Goal: Task Accomplishment & Management: Use online tool/utility

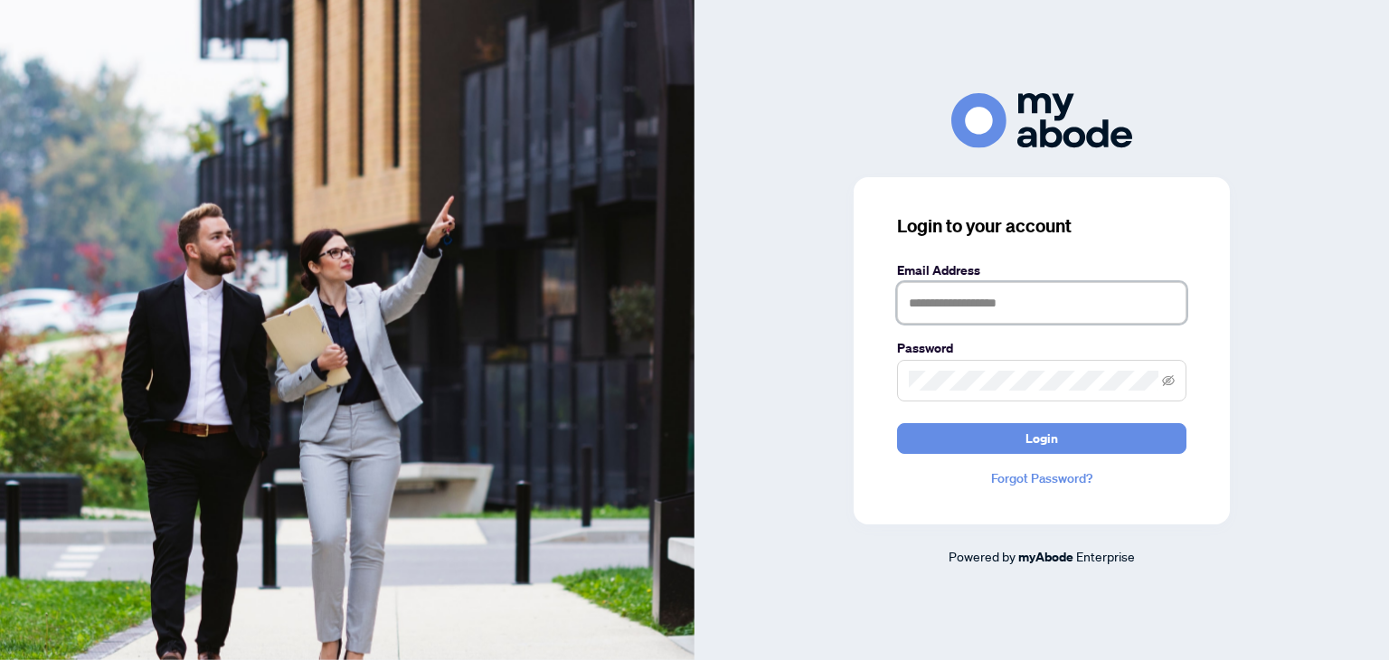
click at [1086, 299] on input "text" at bounding box center [1041, 303] width 289 height 42
type input "**********"
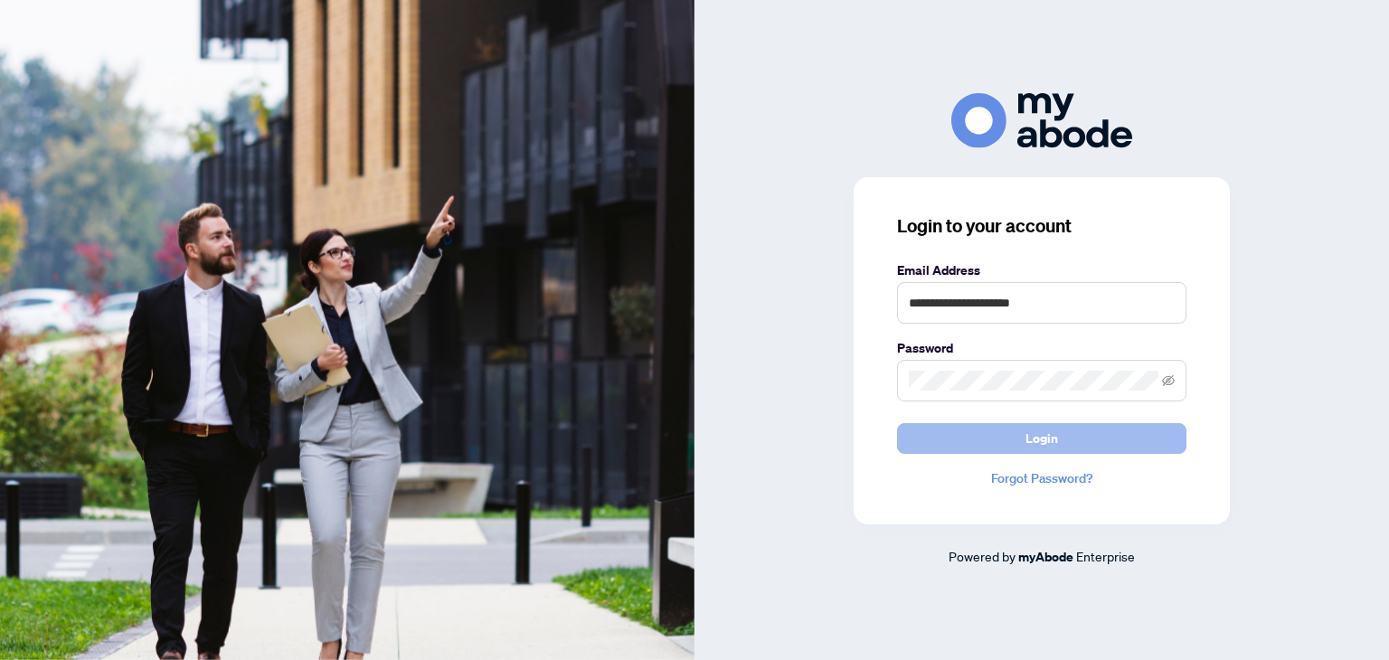
click at [1055, 446] on span "Login" at bounding box center [1042, 438] width 33 height 29
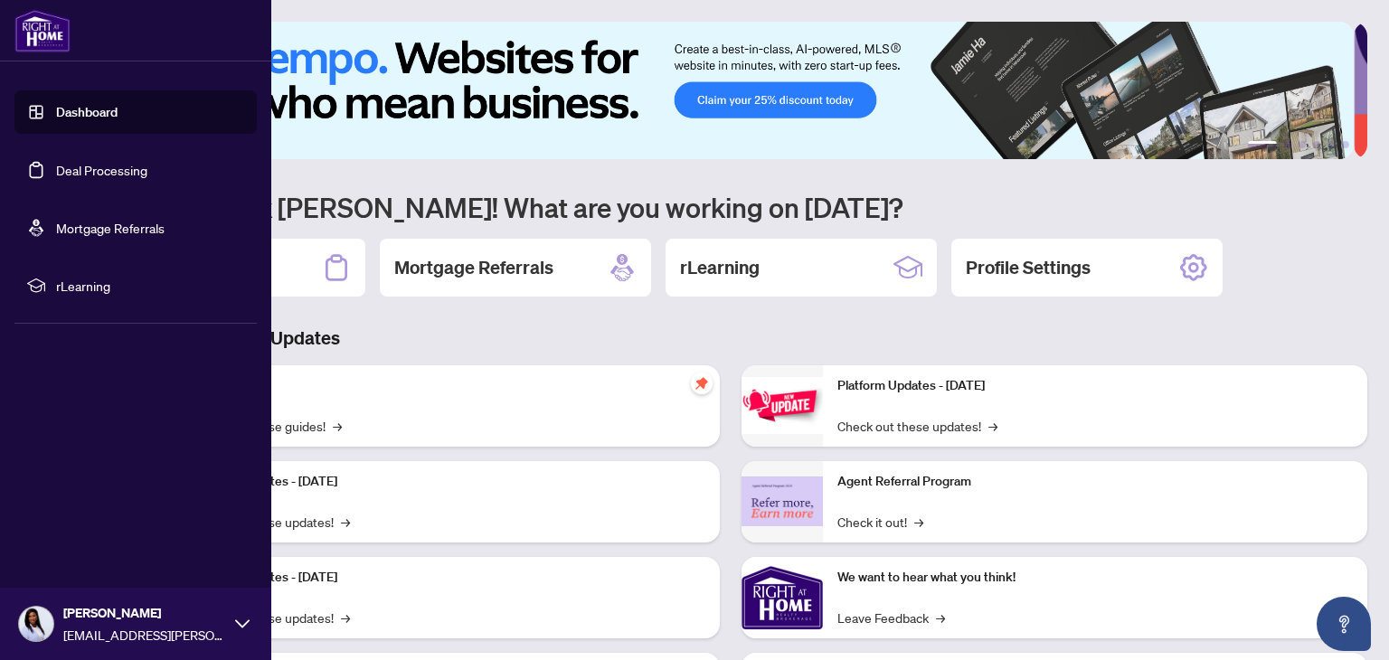
click at [88, 172] on link "Deal Processing" at bounding box center [101, 170] width 91 height 16
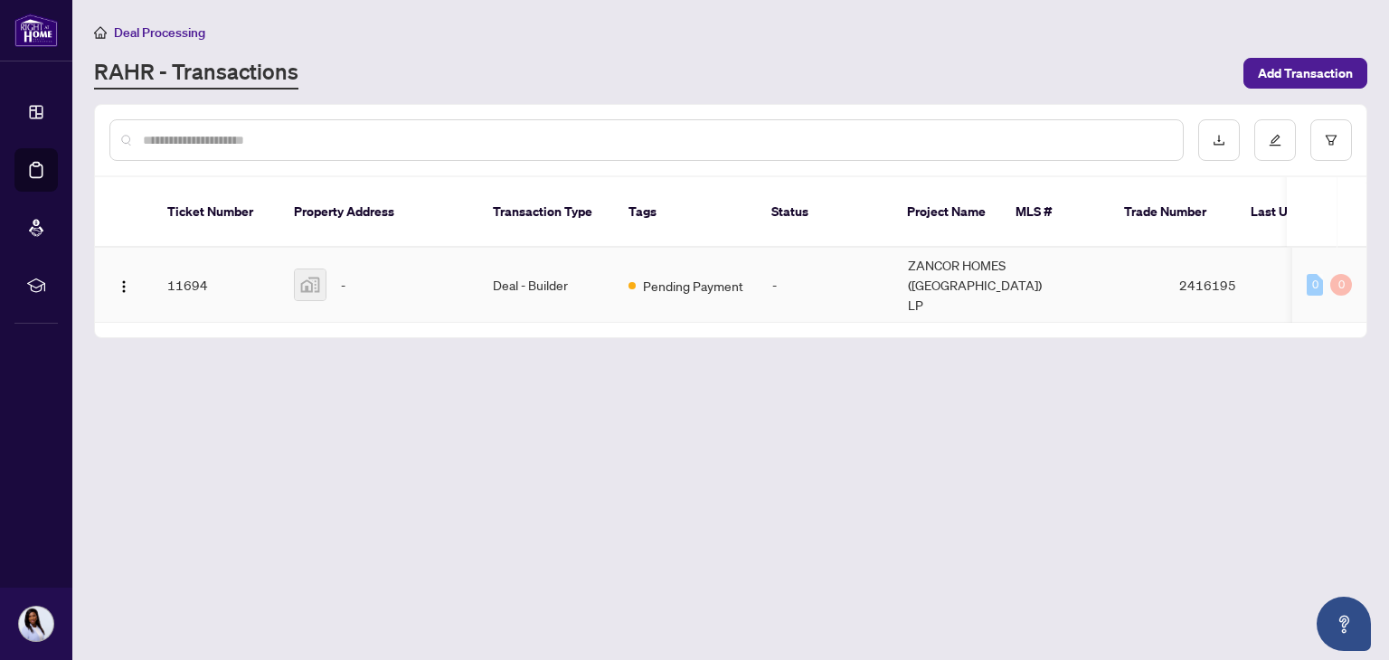
click at [530, 275] on td "Deal - Builder" at bounding box center [546, 285] width 136 height 75
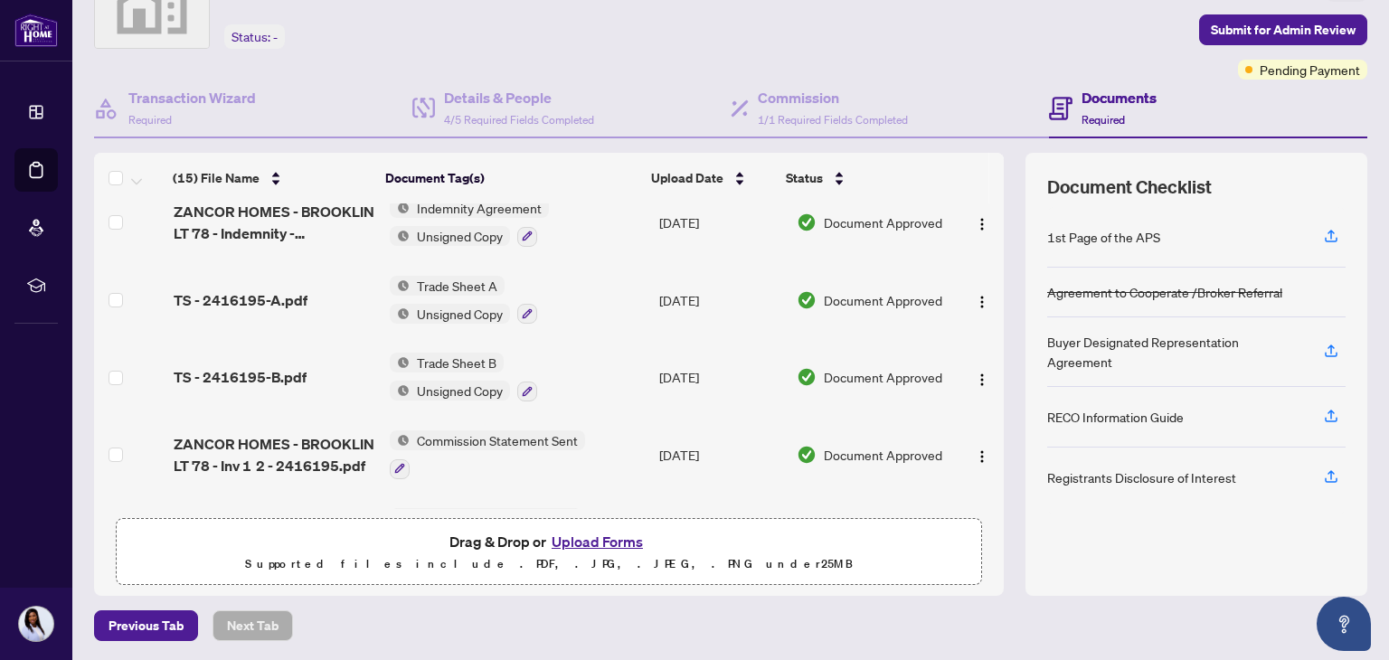
scroll to position [481, 0]
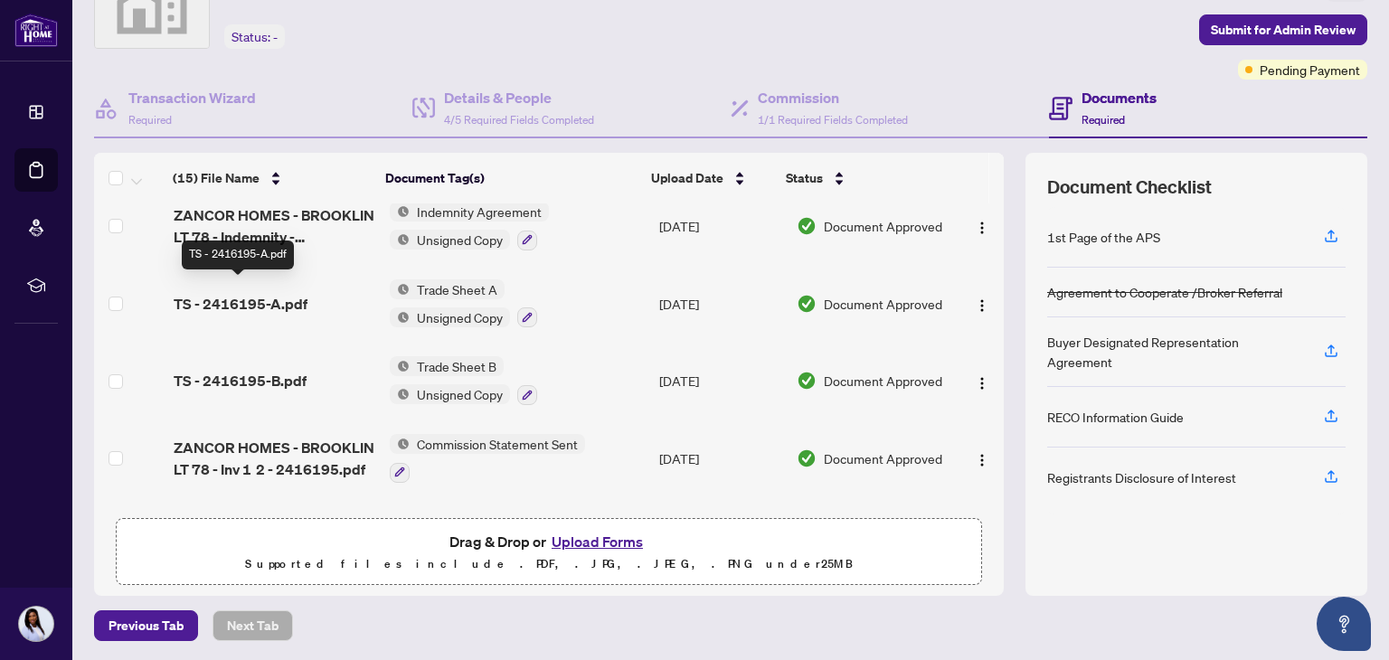
click at [199, 293] on span "TS - 2416195-A.pdf" at bounding box center [241, 304] width 134 height 22
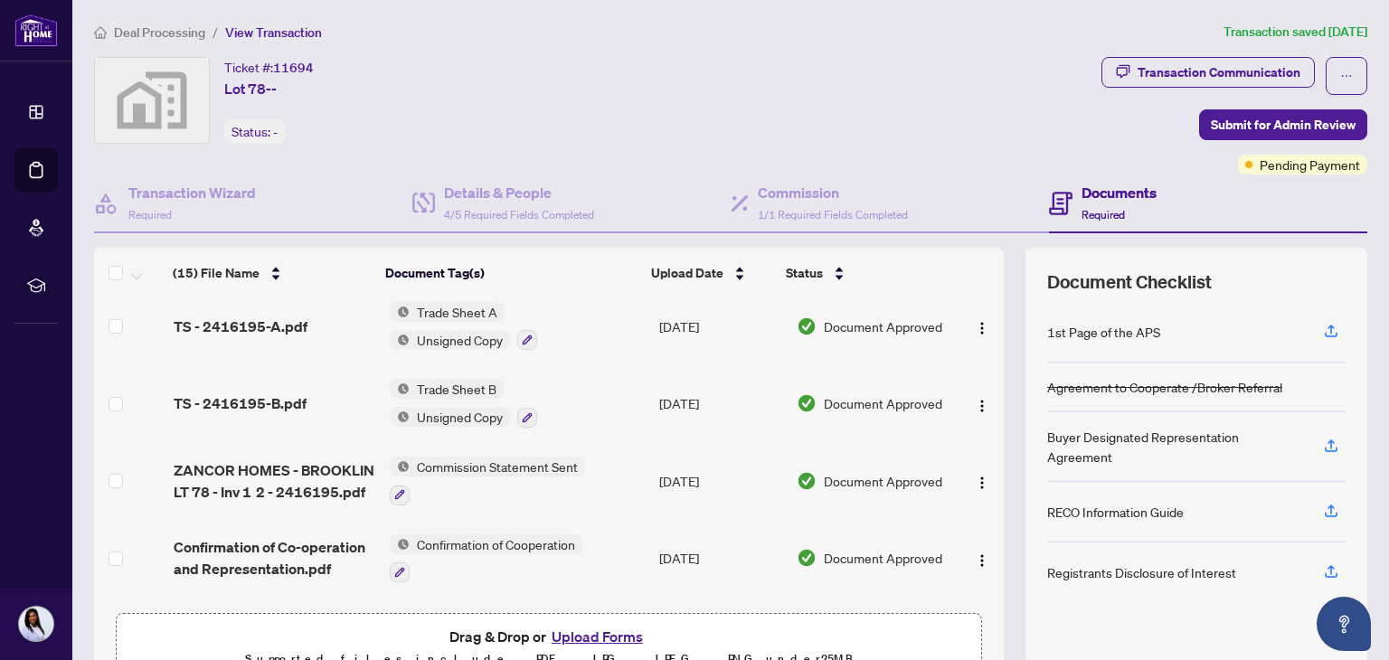
scroll to position [391, 0]
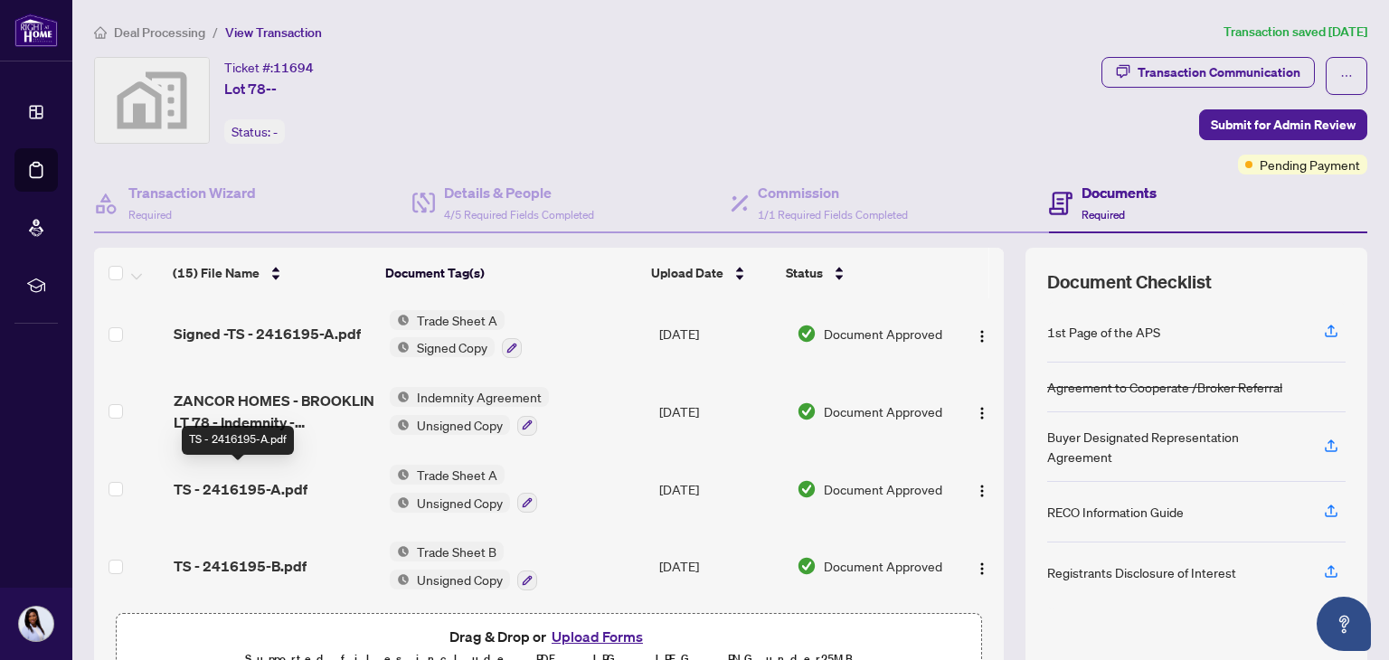
click at [241, 484] on span "TS - 2416195-A.pdf" at bounding box center [241, 489] width 134 height 22
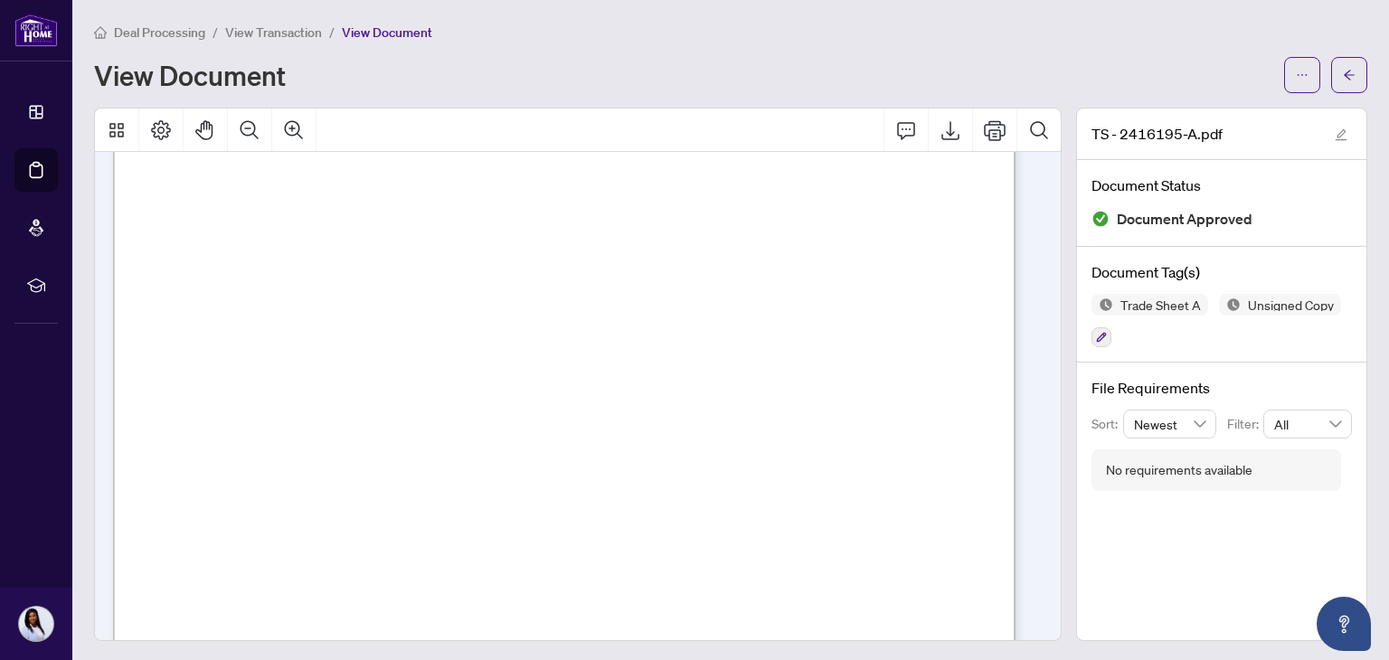
scroll to position [534, 0]
